Goal: Information Seeking & Learning: Check status

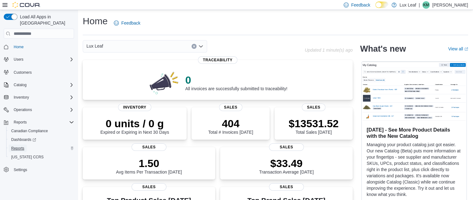
click at [19, 146] on span "Reports" at bounding box center [17, 148] width 13 height 5
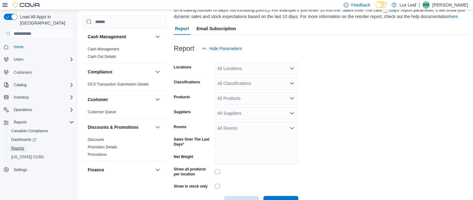
scroll to position [57, 0]
click at [270, 67] on div "All Locations" at bounding box center [256, 68] width 83 height 12
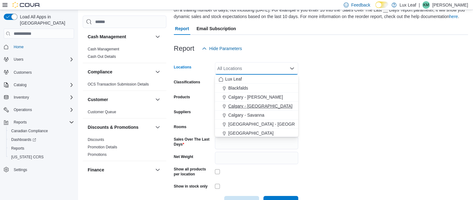
click at [260, 105] on span "Calgary - Panorama Hills" at bounding box center [260, 106] width 64 height 6
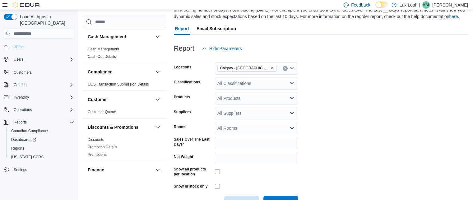
click at [357, 106] on form "Locations Calgary - Panorama Hills Classifications All Classifications Products…" at bounding box center [321, 132] width 294 height 154
click at [265, 142] on input "*" at bounding box center [256, 143] width 83 height 12
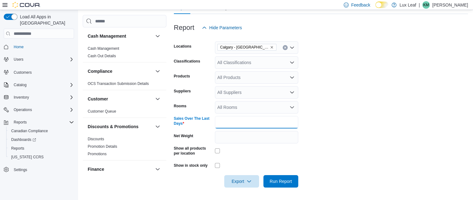
type input "**"
